Goal: Task Accomplishment & Management: Manage account settings

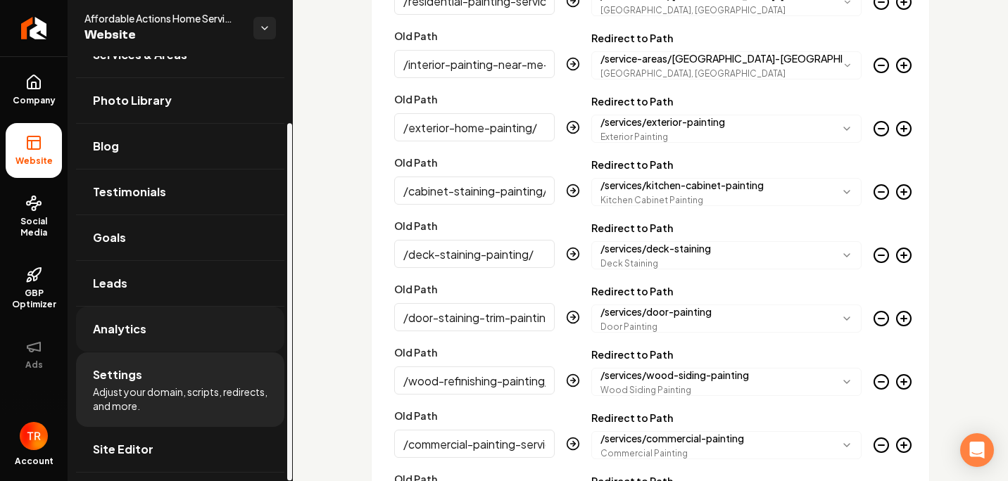
scroll to position [3366, 0]
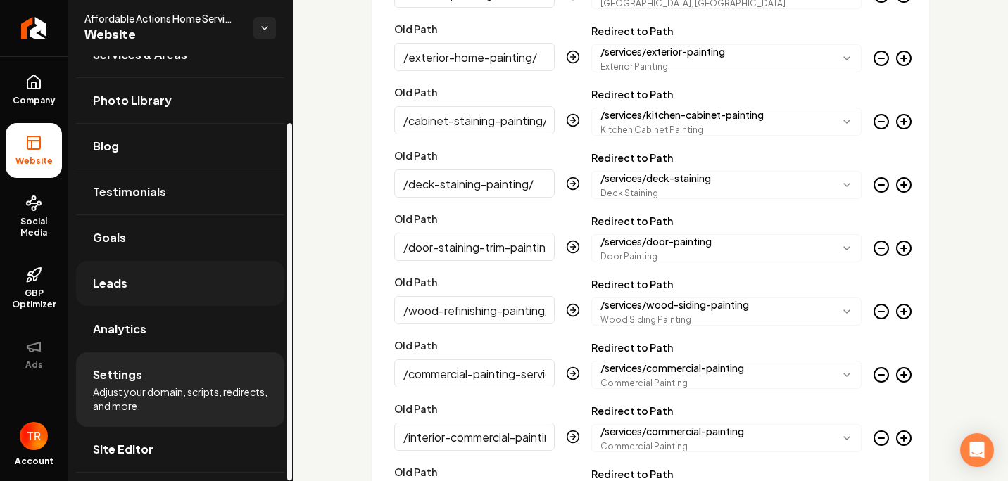
click at [184, 282] on link "Leads" at bounding box center [180, 283] width 208 height 45
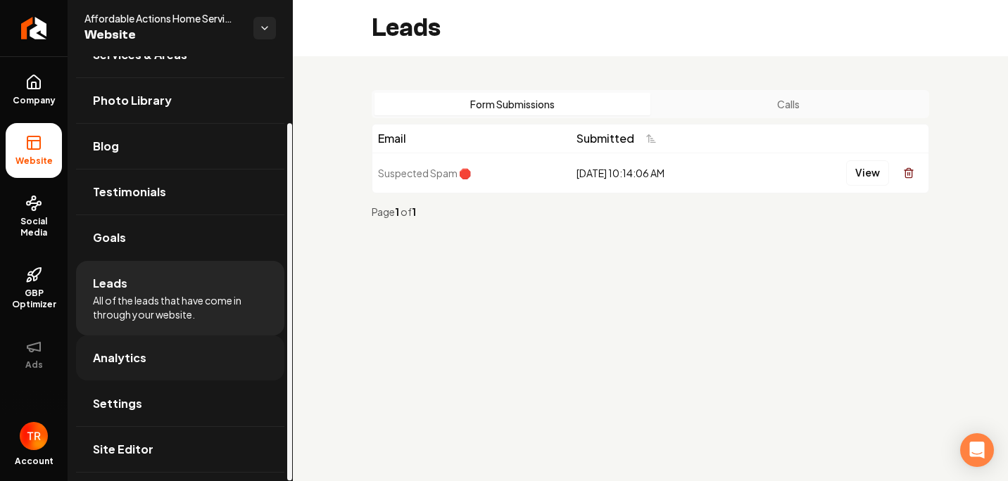
click at [195, 377] on link "Analytics" at bounding box center [180, 358] width 208 height 45
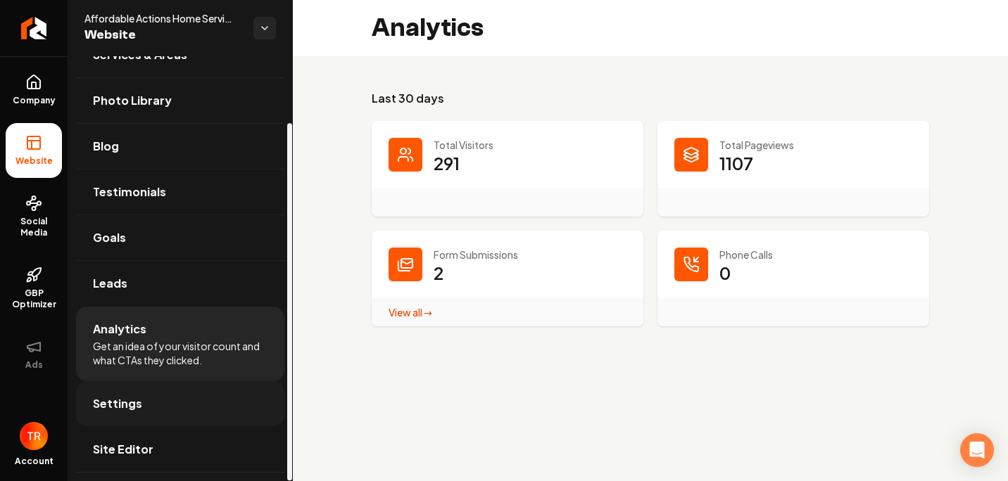
click at [162, 396] on link "Settings" at bounding box center [180, 404] width 208 height 45
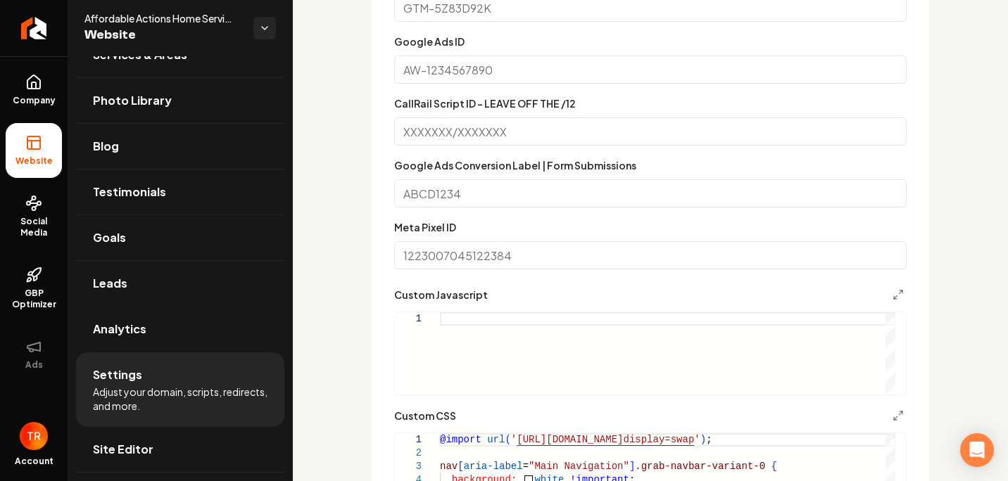
scroll to position [985, 0]
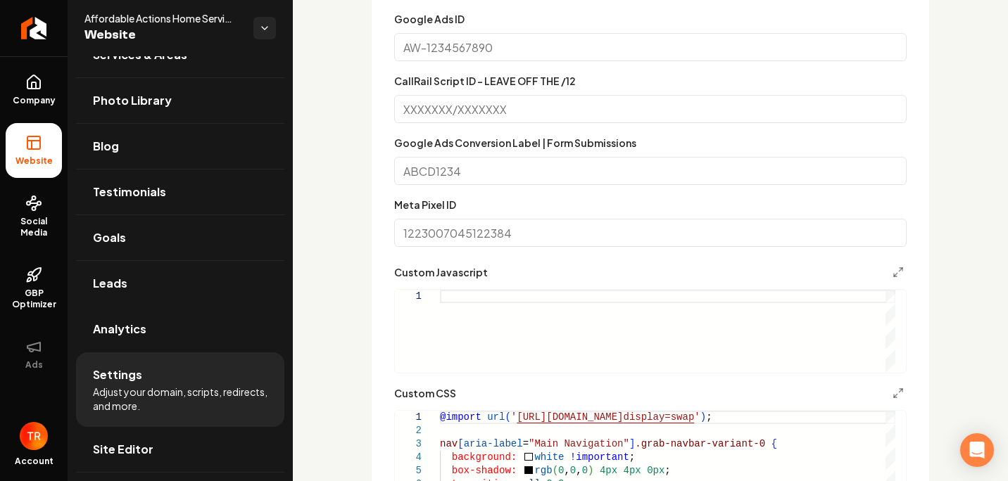
click at [470, 51] on input "Google Ads ID" at bounding box center [650, 47] width 512 height 28
paste input "[PHONE_NUMBER]"
type input "[PHONE_NUMBER]"
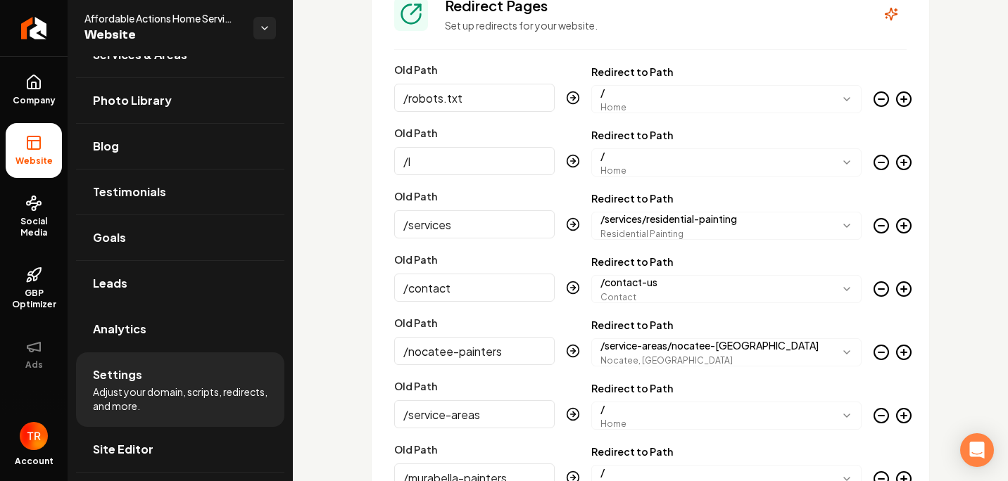
scroll to position [1408, 0]
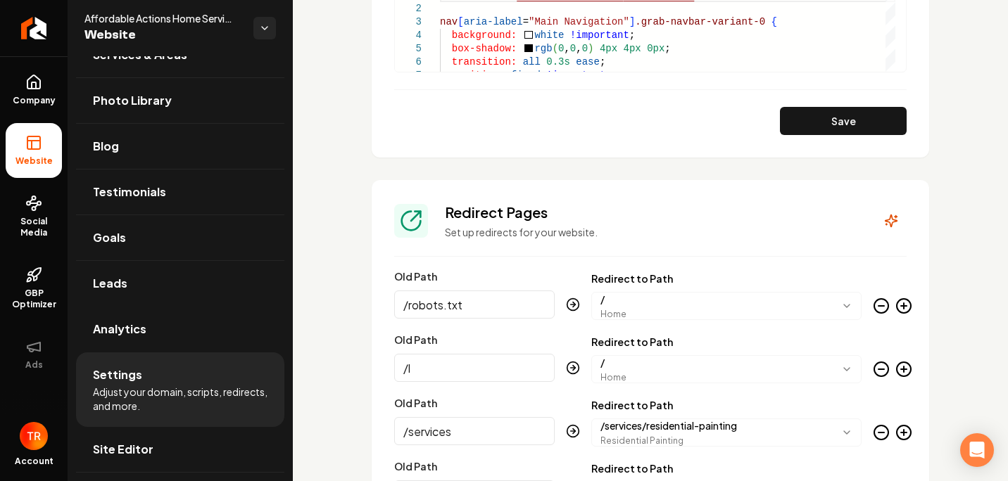
click at [787, 125] on button "Save" at bounding box center [843, 121] width 127 height 28
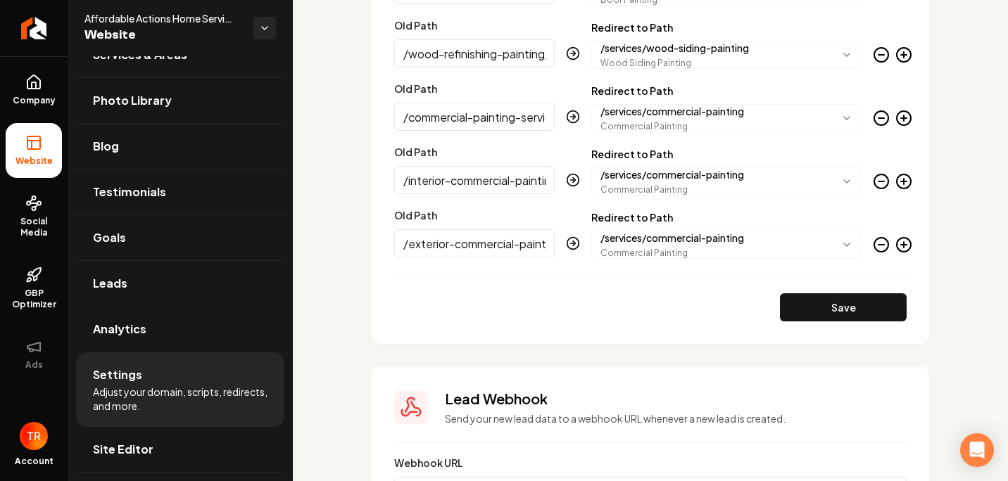
scroll to position [3788, 0]
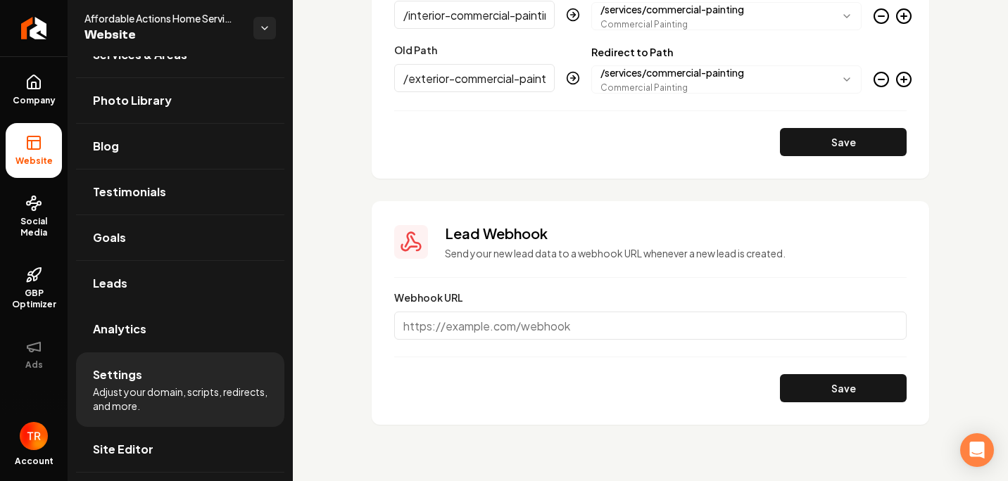
click at [526, 330] on input "Webhook URL" at bounding box center [650, 326] width 512 height 28
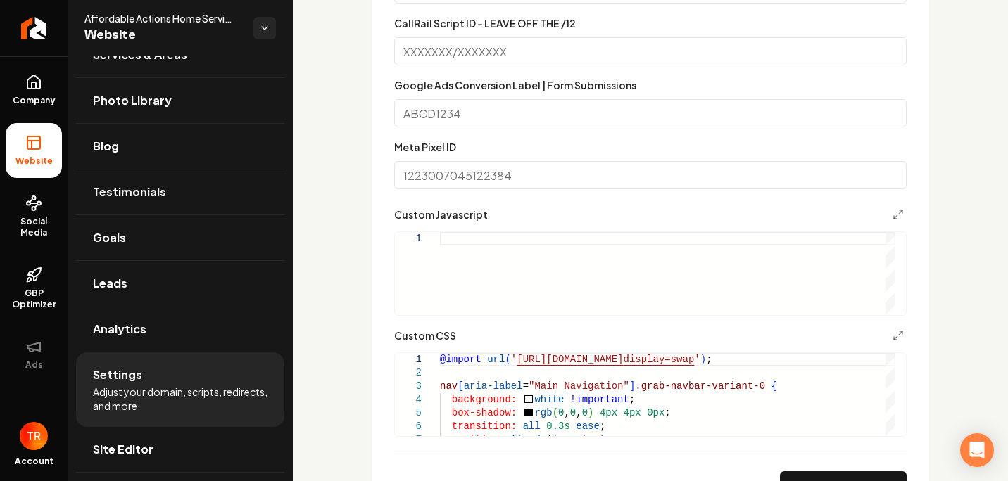
scroll to position [832, 0]
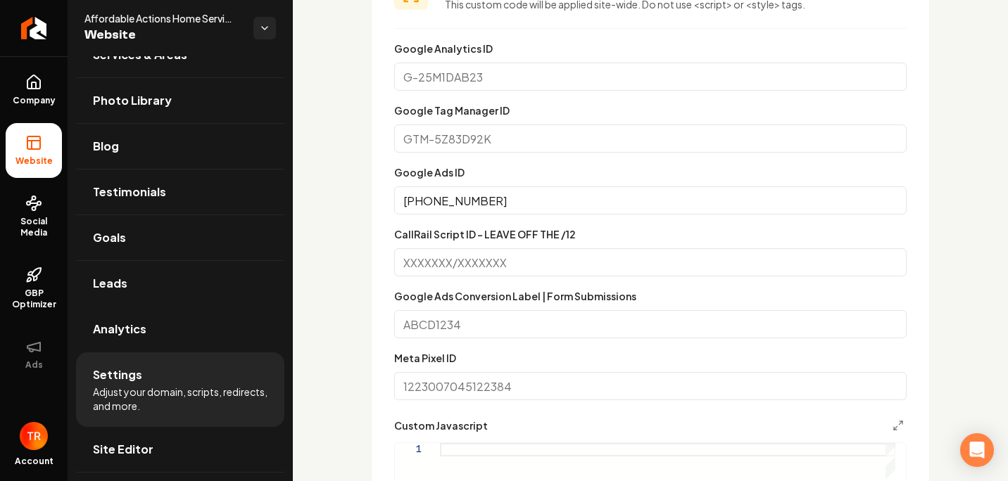
click at [422, 381] on input "Meta Pixel ID" at bounding box center [650, 386] width 512 height 28
type input "684299897405153"
click at [422, 329] on input "Google Ads Conversion Label | Form Submissions" at bounding box center [650, 324] width 512 height 28
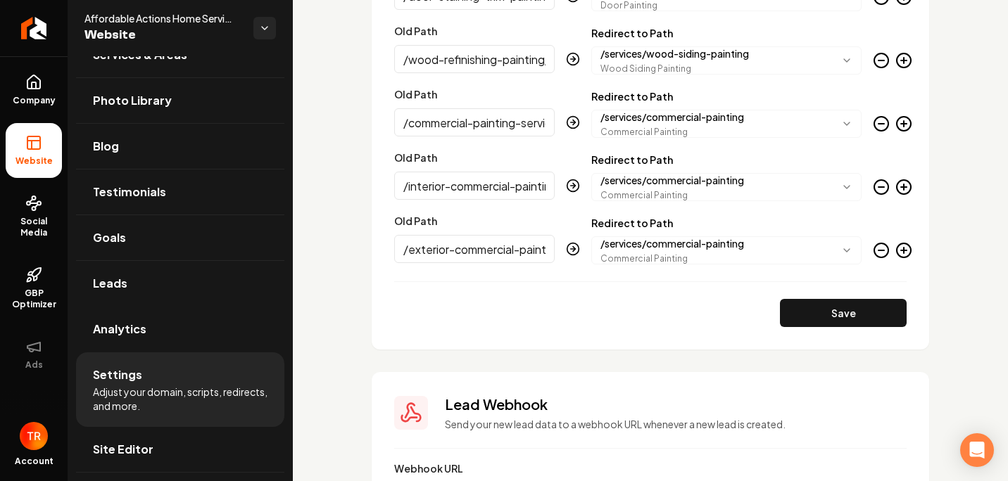
scroll to position [3788, 0]
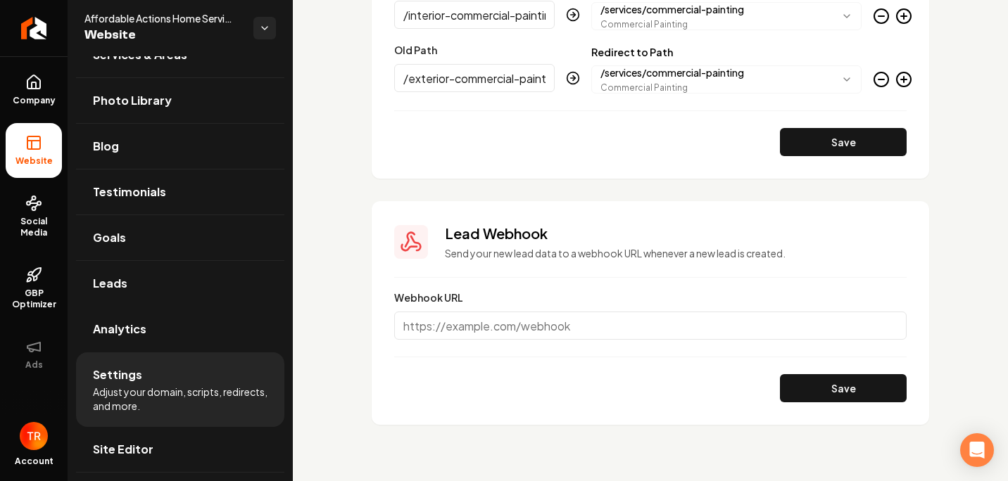
drag, startPoint x: 472, startPoint y: 329, endPoint x: 493, endPoint y: 333, distance: 20.8
click at [473, 329] on input "Webhook URL" at bounding box center [650, 326] width 512 height 28
paste input "[DOMAIN_NAME]"
click at [831, 392] on button "Save" at bounding box center [843, 388] width 127 height 28
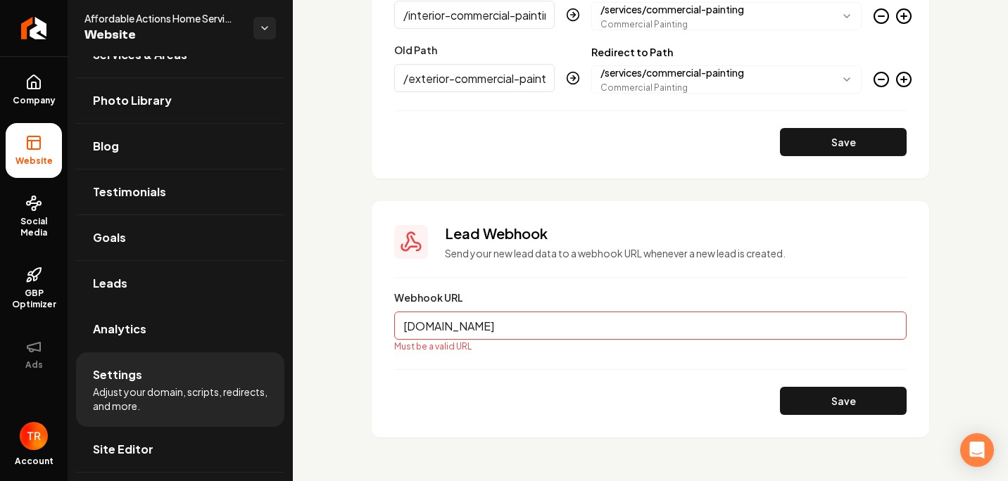
drag, startPoint x: 401, startPoint y: 324, endPoint x: 423, endPoint y: 344, distance: 29.5
click at [401, 325] on input "[DOMAIN_NAME]" at bounding box center [650, 326] width 512 height 28
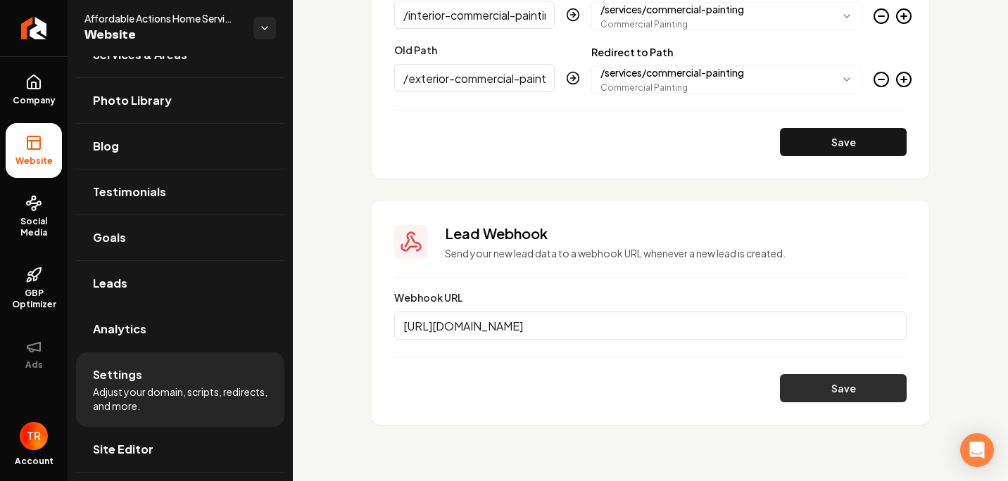
type input "[URL][DOMAIN_NAME]"
click at [801, 395] on button "Save" at bounding box center [843, 388] width 127 height 28
click at [715, 398] on div "Save" at bounding box center [650, 388] width 512 height 28
